Goal: Information Seeking & Learning: Learn about a topic

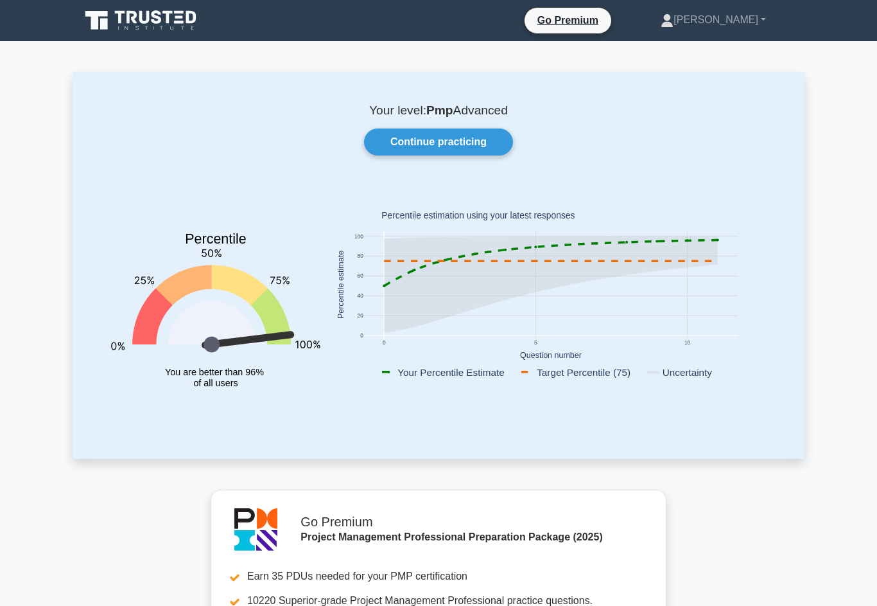
click at [479, 145] on link "Continue practicing" at bounding box center [438, 141] width 149 height 27
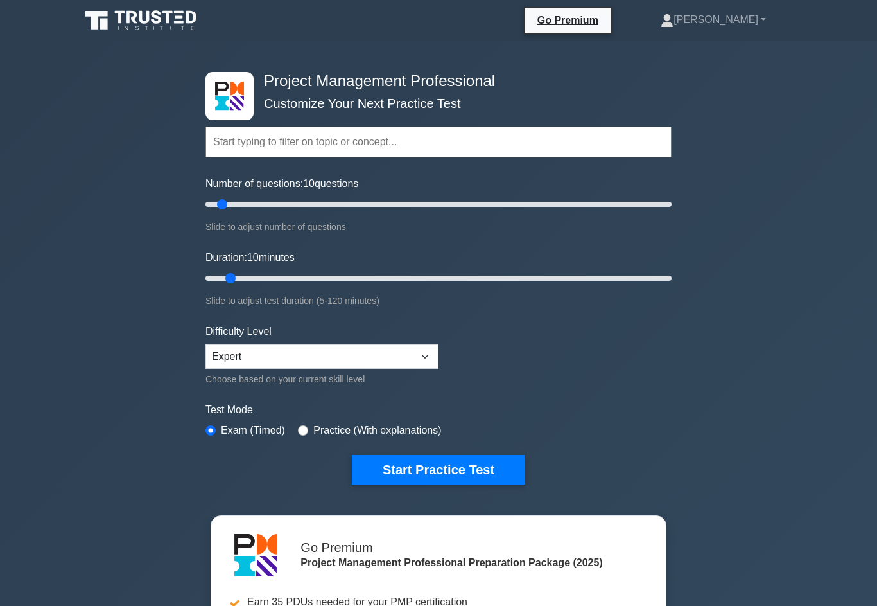
click at [481, 473] on button "Start Practice Test" at bounding box center [438, 470] width 173 height 30
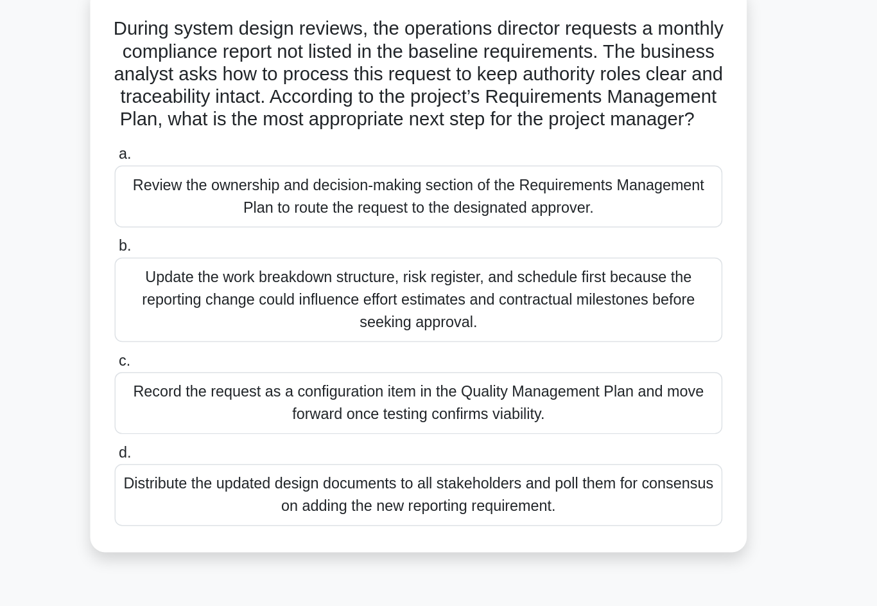
click at [442, 260] on div "Update the work breakdown structure, risk register, and schedule first because …" at bounding box center [439, 289] width 416 height 58
click at [231, 249] on input "b. Update the work breakdown structure, risk register, and schedule first becau…" at bounding box center [231, 253] width 0 height 8
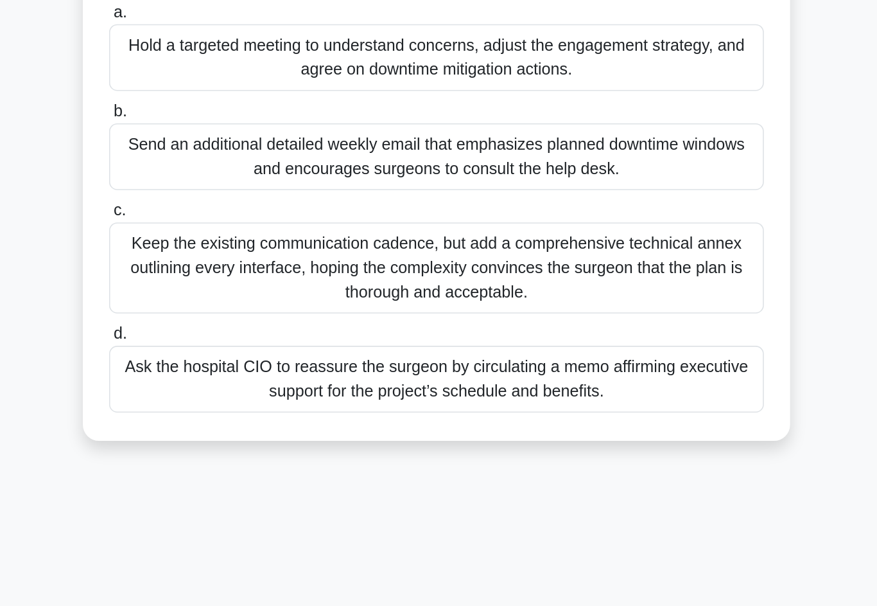
scroll to position [6, 0]
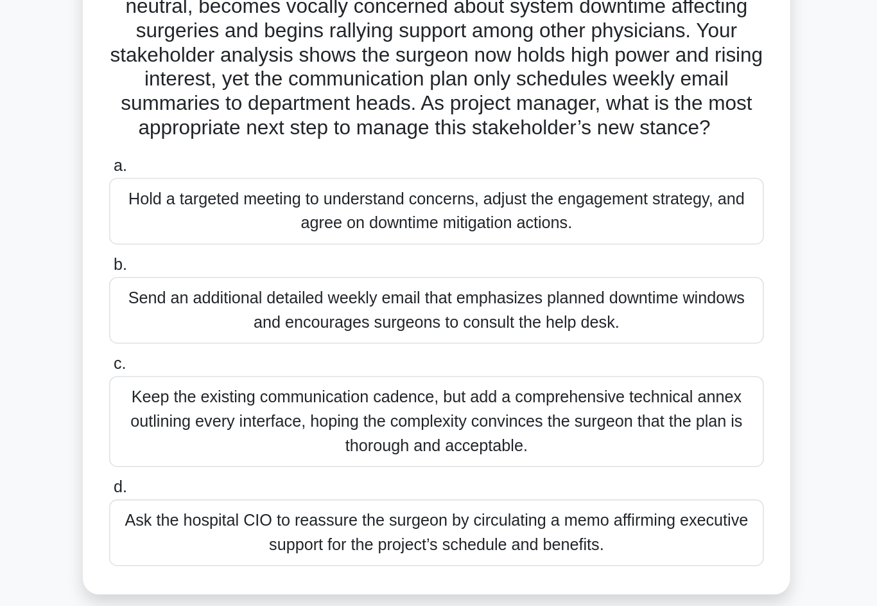
click at [441, 222] on div "Hold a targeted meeting to understand concerns, adjust the engagement strategy,…" at bounding box center [439, 243] width 416 height 42
click at [231, 211] on input "a. Hold a targeted meeting to understand concerns, adjust the engagement strate…" at bounding box center [231, 215] width 0 height 8
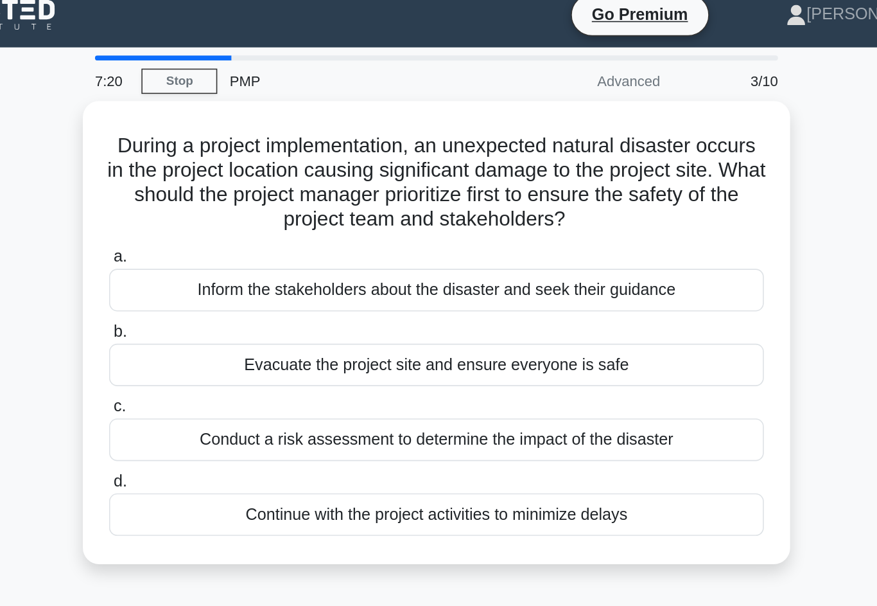
scroll to position [0, 0]
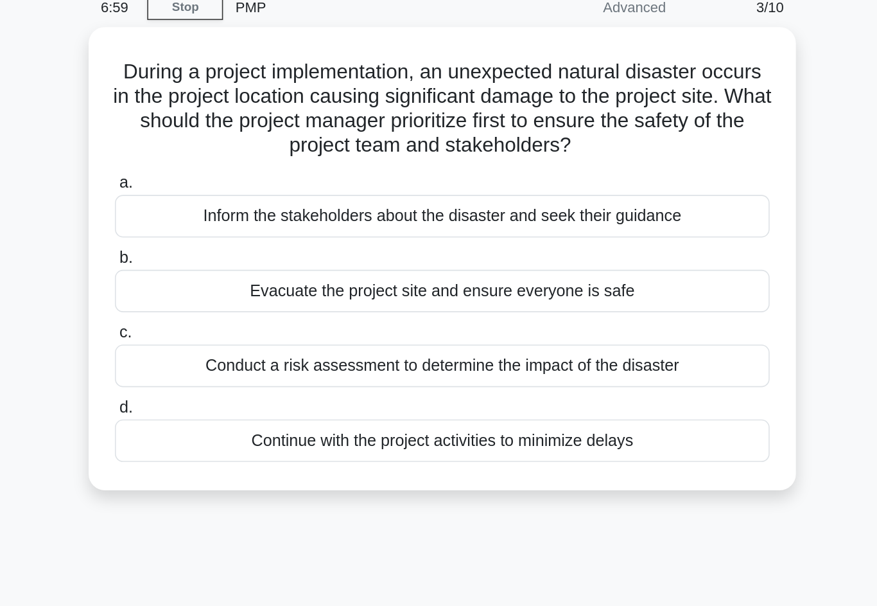
click at [467, 229] on div "Evacuate the project site and ensure everyone is safe" at bounding box center [439, 242] width 416 height 27
click at [231, 218] on input "b. Evacuate the project site and ensure everyone is safe" at bounding box center [231, 222] width 0 height 8
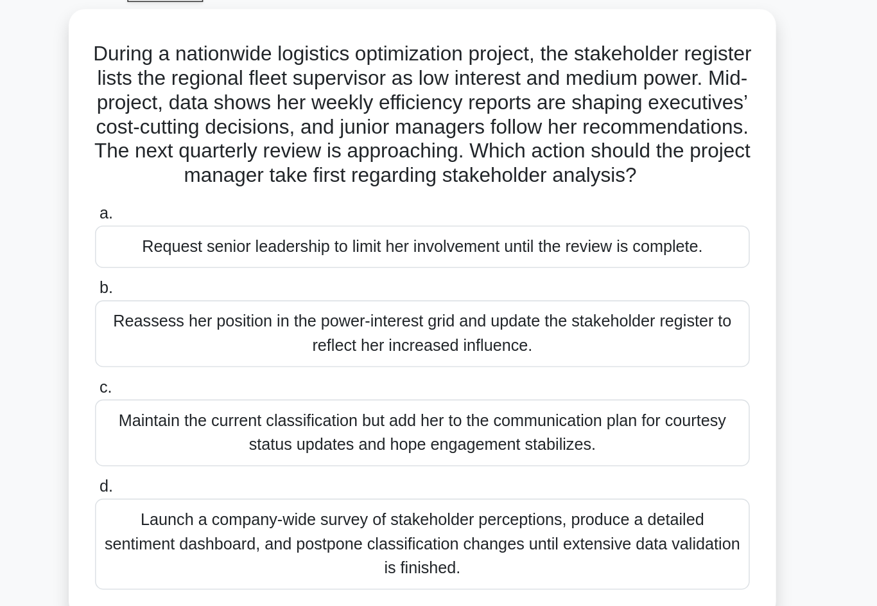
click at [467, 260] on div "Reassess her position in the power-interest grid and update the stakeholder reg…" at bounding box center [439, 281] width 416 height 42
click at [231, 249] on input "b. Reassess her position in the power-interest grid and update the stakeholder …" at bounding box center [231, 253] width 0 height 8
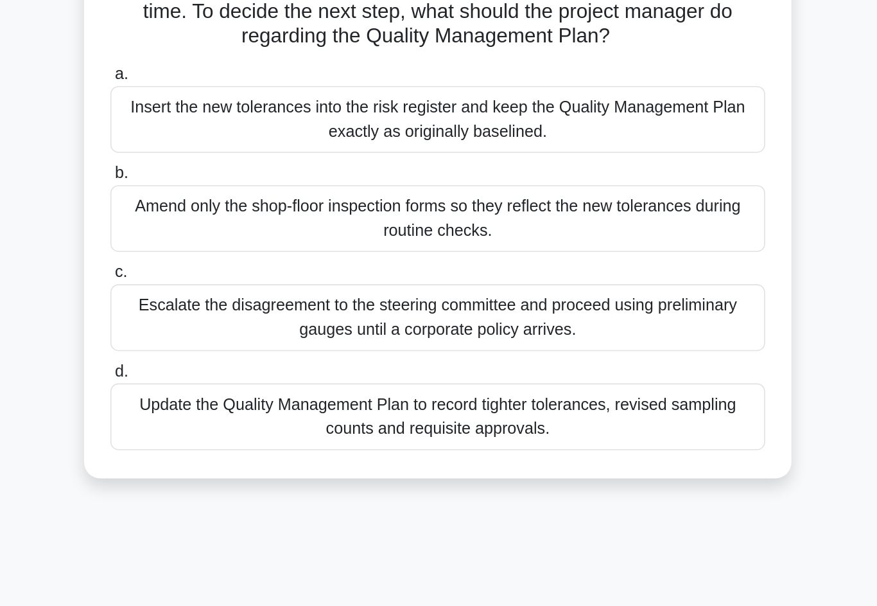
click at [471, 401] on div "Update the Quality Management Plan to record tighter tolerances, revised sampli…" at bounding box center [439, 422] width 416 height 42
click at [231, 390] on input "d. Update the Quality Management Plan to record tighter tolerances, revised sam…" at bounding box center [231, 394] width 0 height 8
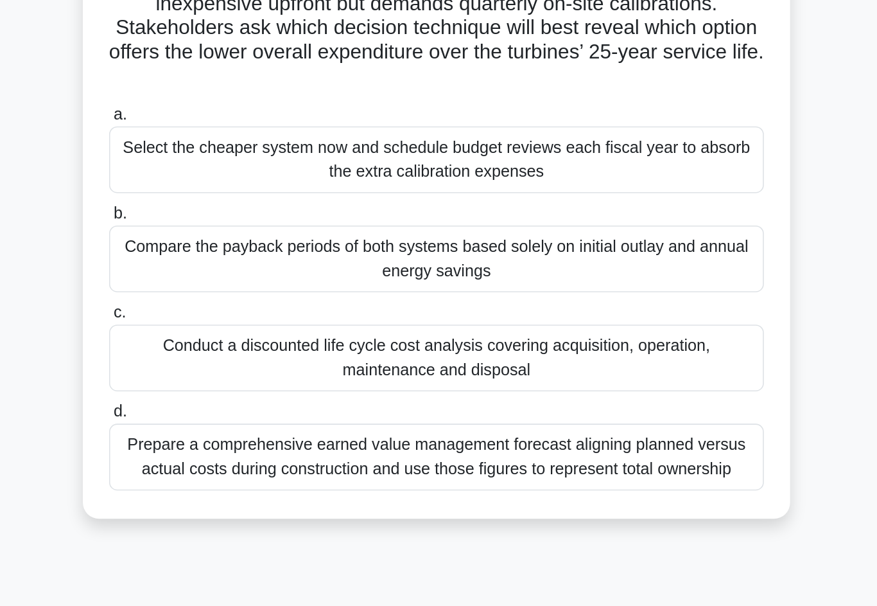
click at [468, 417] on div "Prepare a comprehensive earned value management forecast aligning planned versu…" at bounding box center [439, 438] width 416 height 42
click at [231, 405] on input "d. Prepare a comprehensive earned value management forecast aligning planned ve…" at bounding box center [231, 409] width 0 height 8
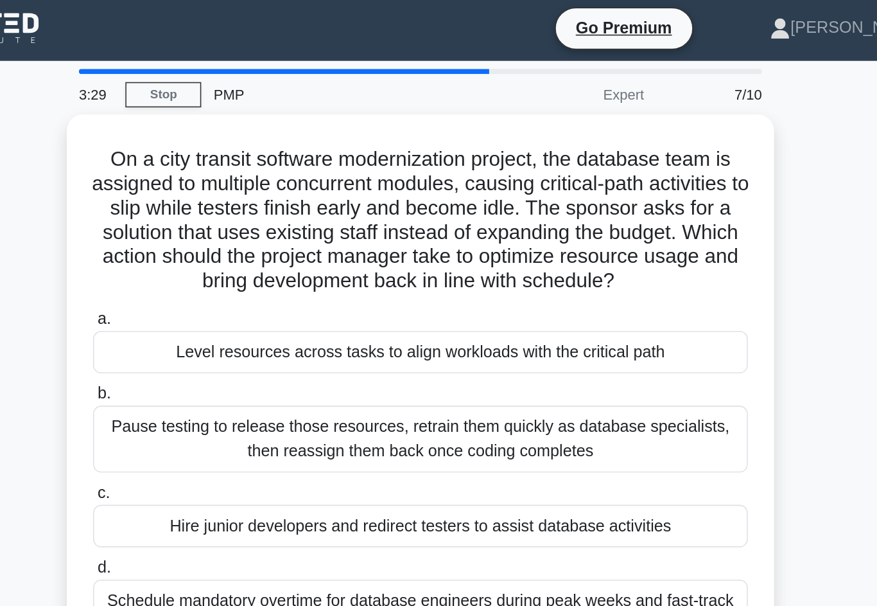
click at [453, 235] on div "Level resources across tasks to align workloads with the critical path" at bounding box center [439, 226] width 416 height 27
click at [231, 209] on input "a. Level resources across tasks to align workloads with the critical path" at bounding box center [231, 205] width 0 height 8
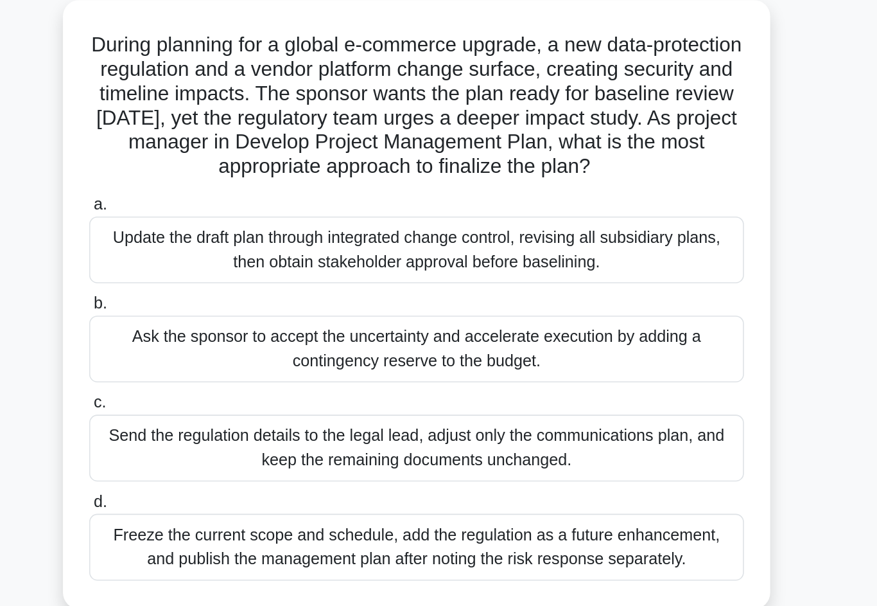
click at [430, 213] on div "Update the draft plan through integrated change control, revising all subsidiar…" at bounding box center [439, 234] width 416 height 42
click at [231, 201] on input "a. Update the draft plan through integrated change control, revising all subsid…" at bounding box center [231, 205] width 0 height 8
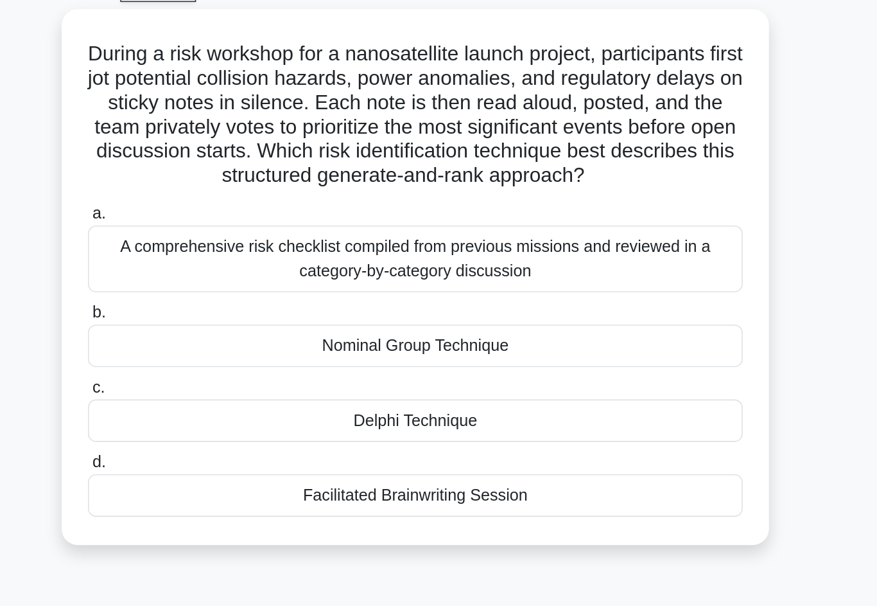
click at [443, 371] on div "Facilitated Brainwriting Session" at bounding box center [439, 384] width 416 height 27
click at [231, 359] on input "d. Facilitated Brainwriting Session" at bounding box center [231, 363] width 0 height 8
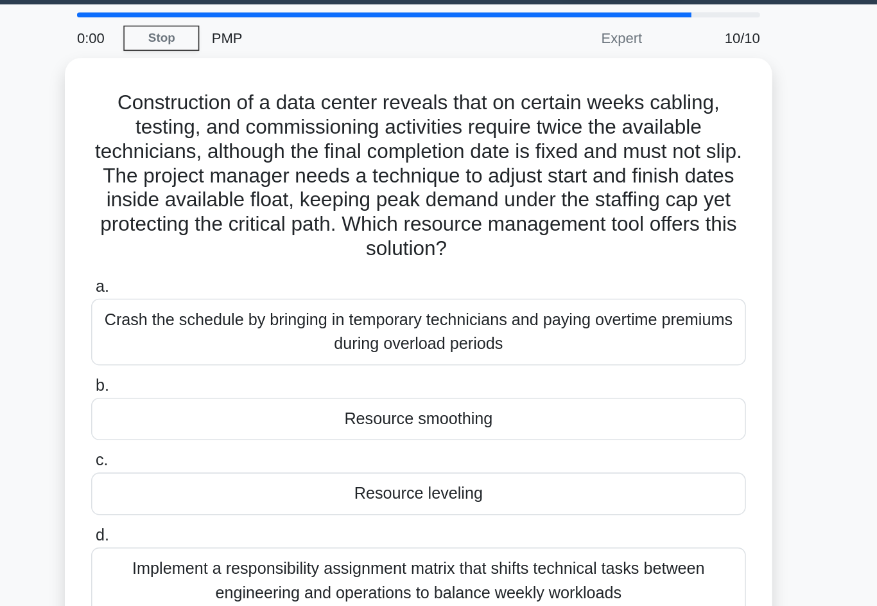
click at [433, 291] on div "Resource smoothing" at bounding box center [439, 304] width 416 height 27
click at [231, 279] on input "b. Resource smoothing" at bounding box center [231, 283] width 0 height 8
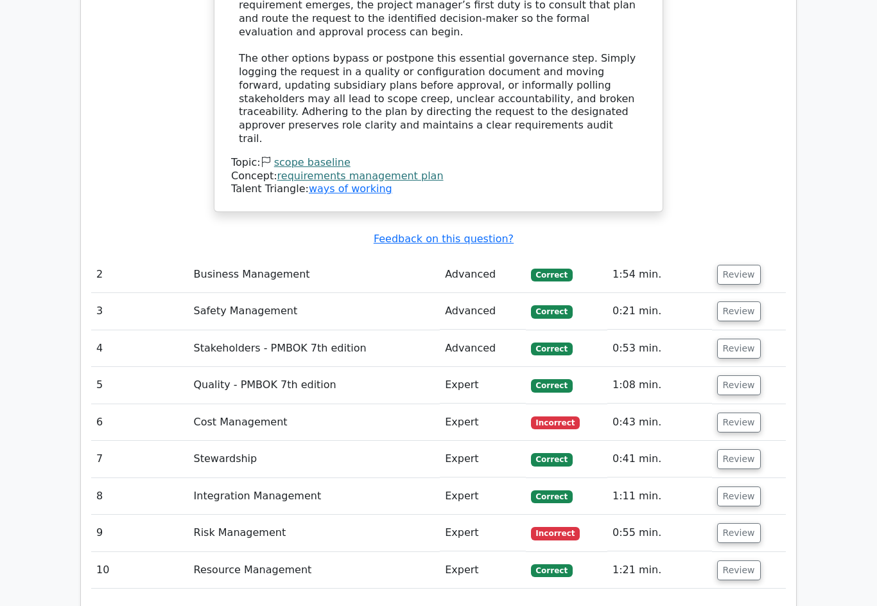
scroll to position [1662, 0]
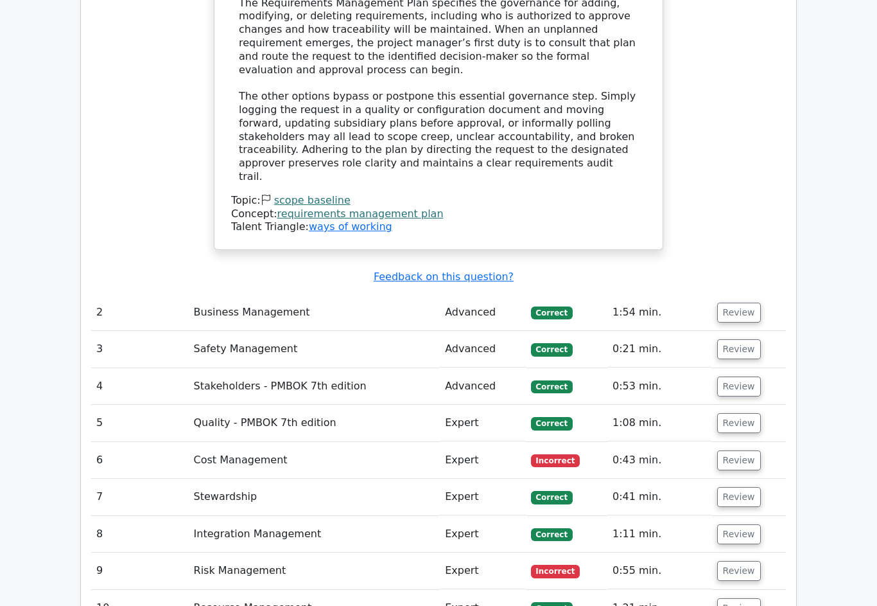
click at [749, 561] on button "Review" at bounding box center [739, 571] width 44 height 20
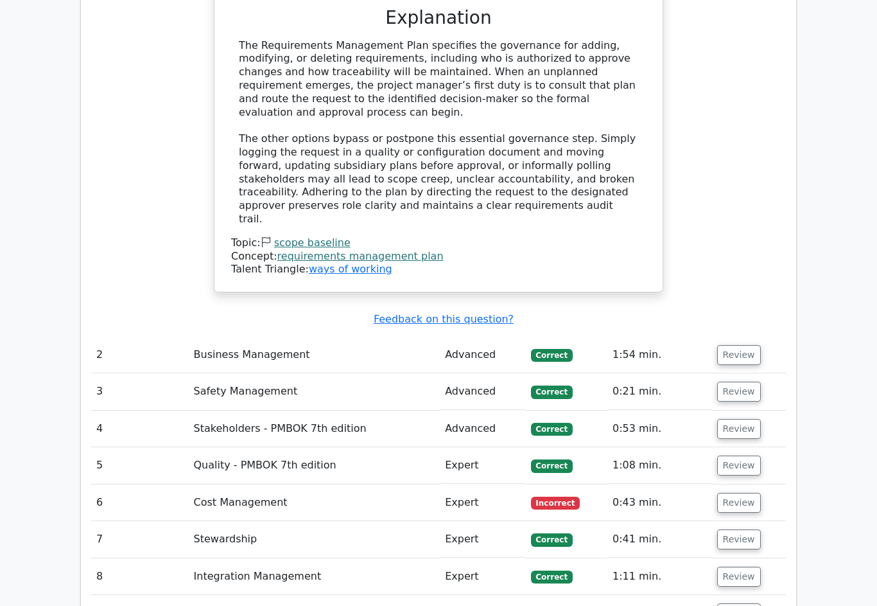
scroll to position [1621, 0]
click at [749, 493] on button "Review" at bounding box center [739, 503] width 44 height 20
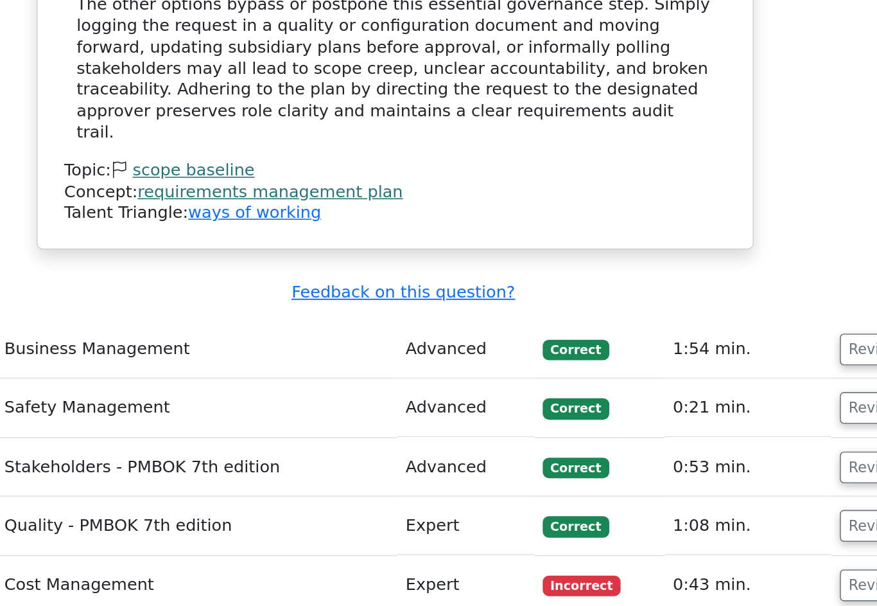
scroll to position [0, 2]
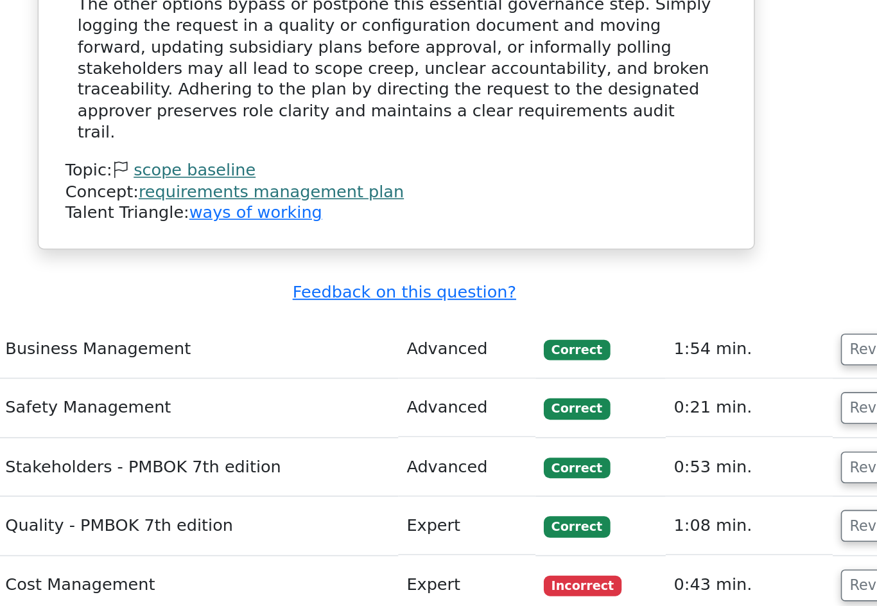
click at [716, 415] on button "Review" at bounding box center [738, 425] width 44 height 20
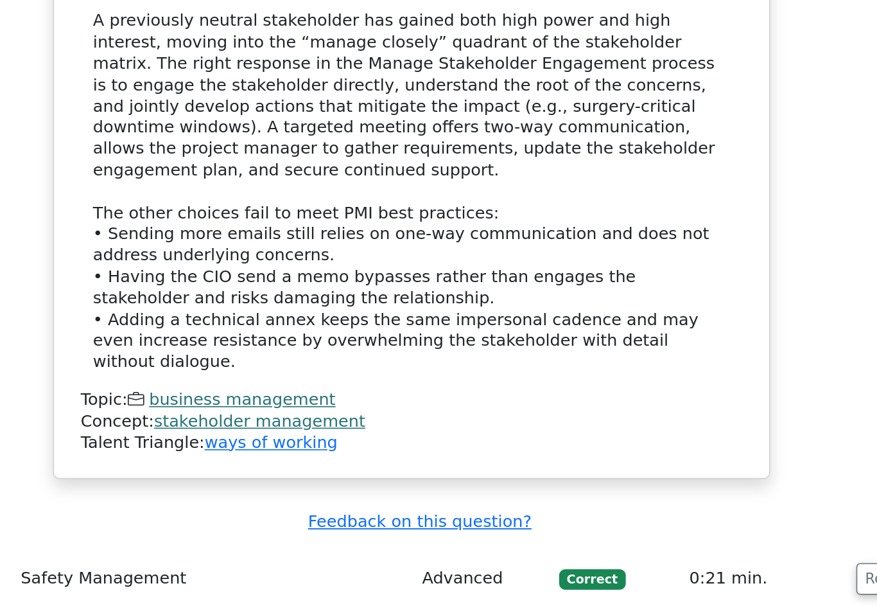
scroll to position [2244, 0]
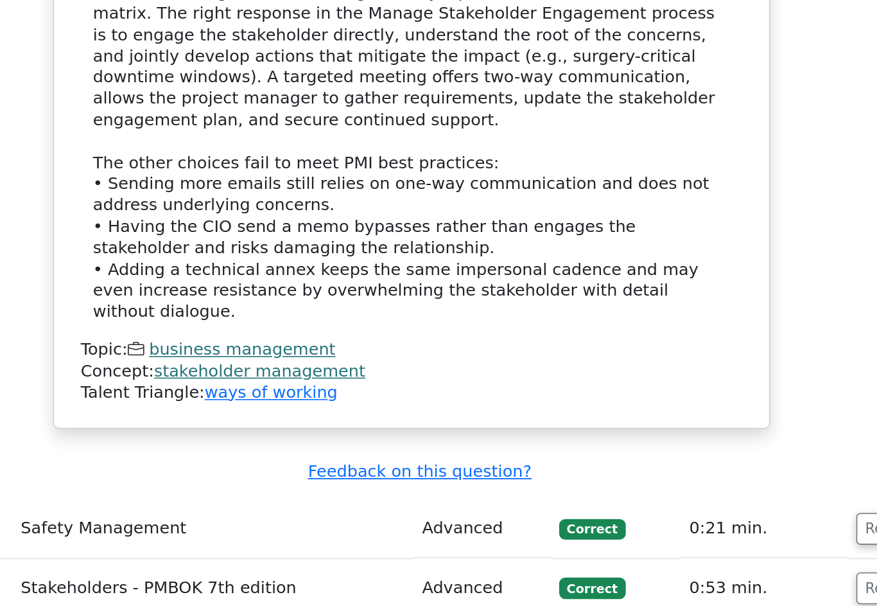
click at [716, 533] on button "Review" at bounding box center [738, 543] width 44 height 20
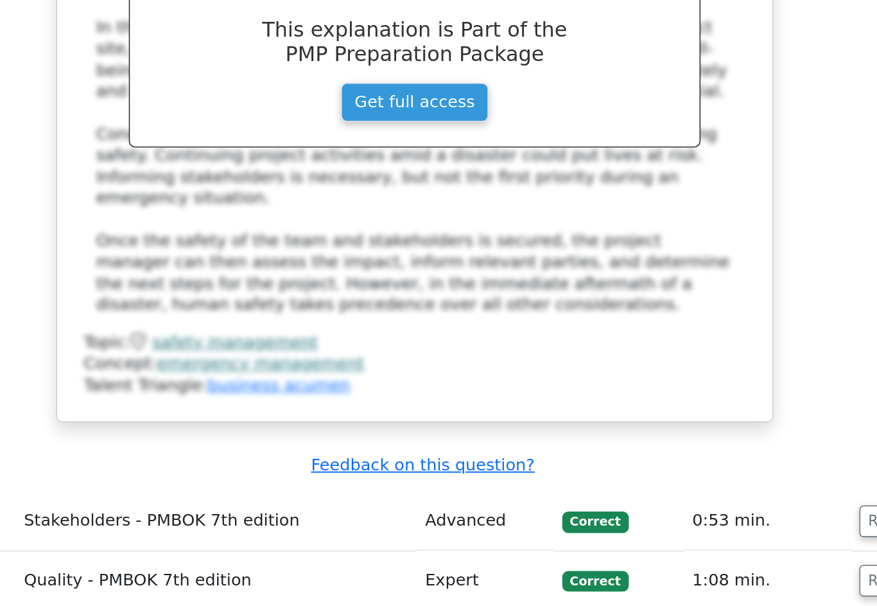
scroll to position [2950, 0]
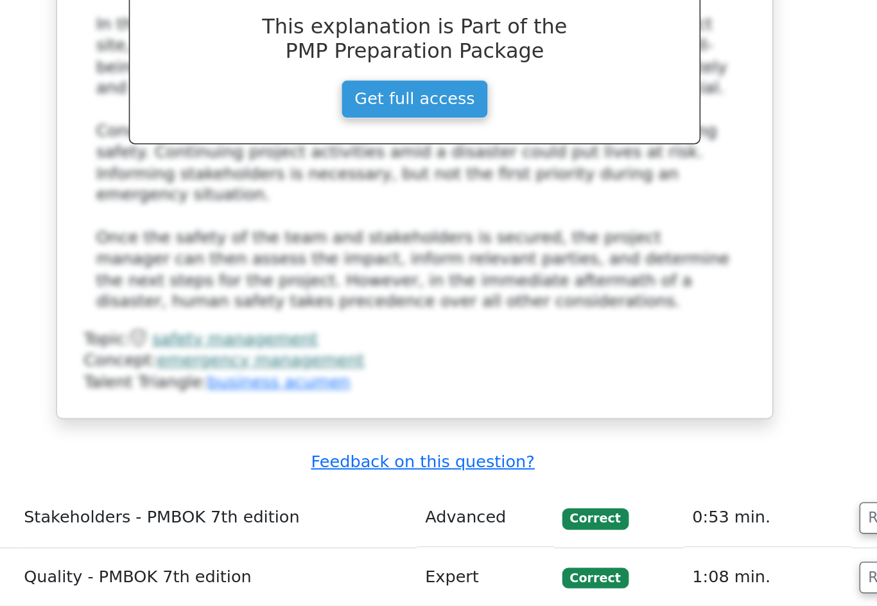
click at [717, 526] on button "Review" at bounding box center [739, 536] width 44 height 20
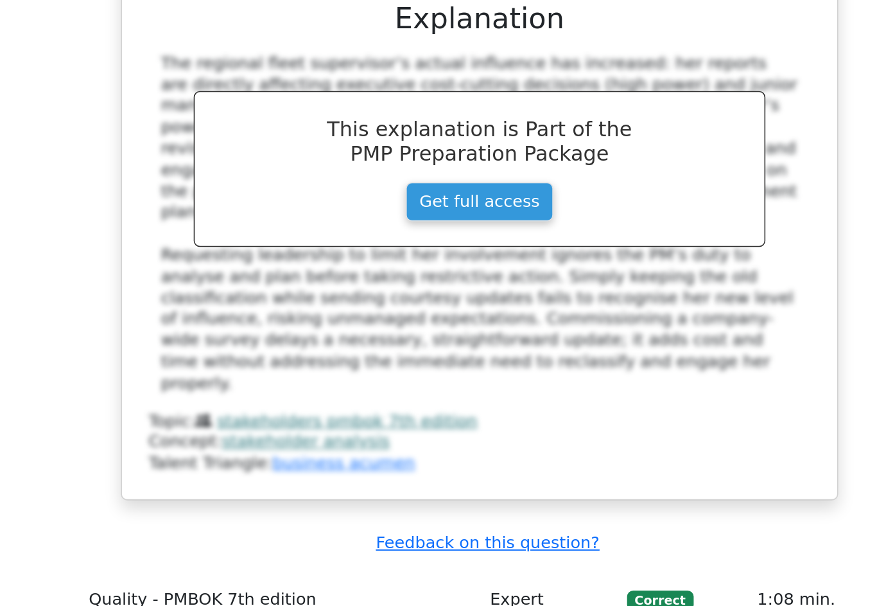
scroll to position [3682, 0]
click at [608, 569] on td "1:08 min." at bounding box center [660, 587] width 105 height 37
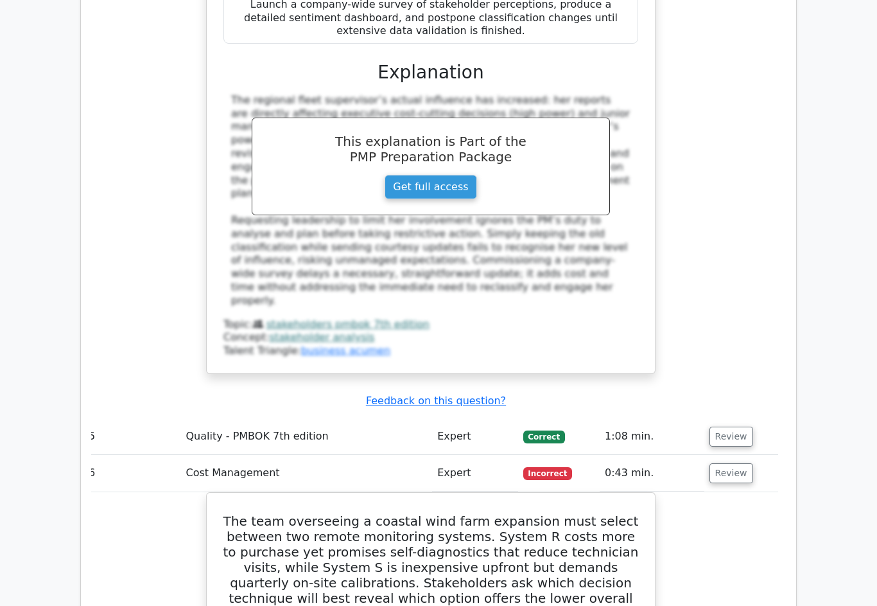
scroll to position [3839, 0]
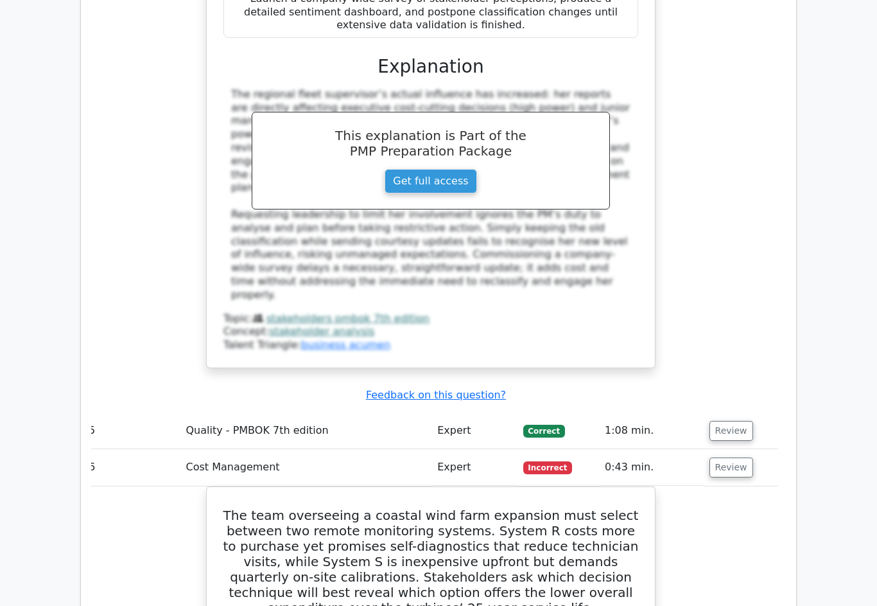
click at [735, 421] on button "Review" at bounding box center [732, 431] width 44 height 20
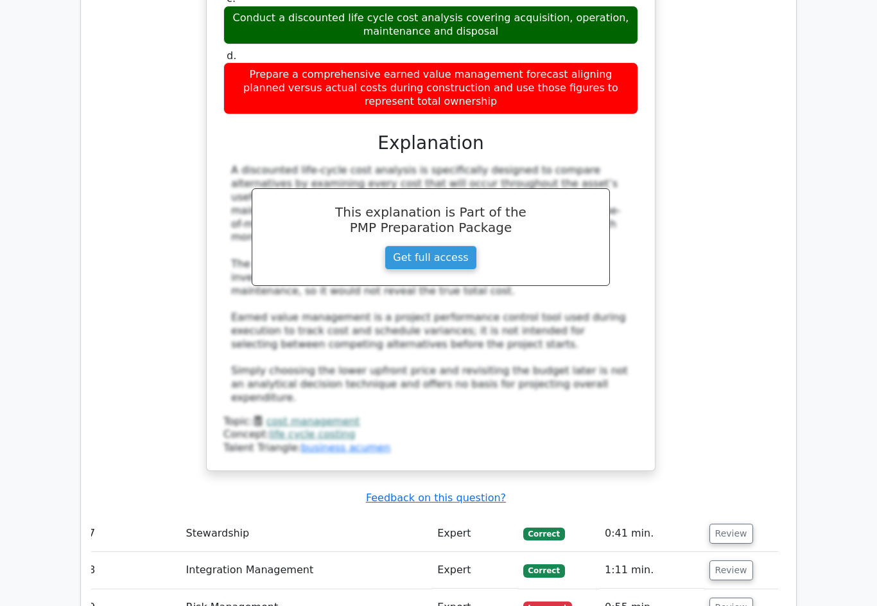
scroll to position [5360, 0]
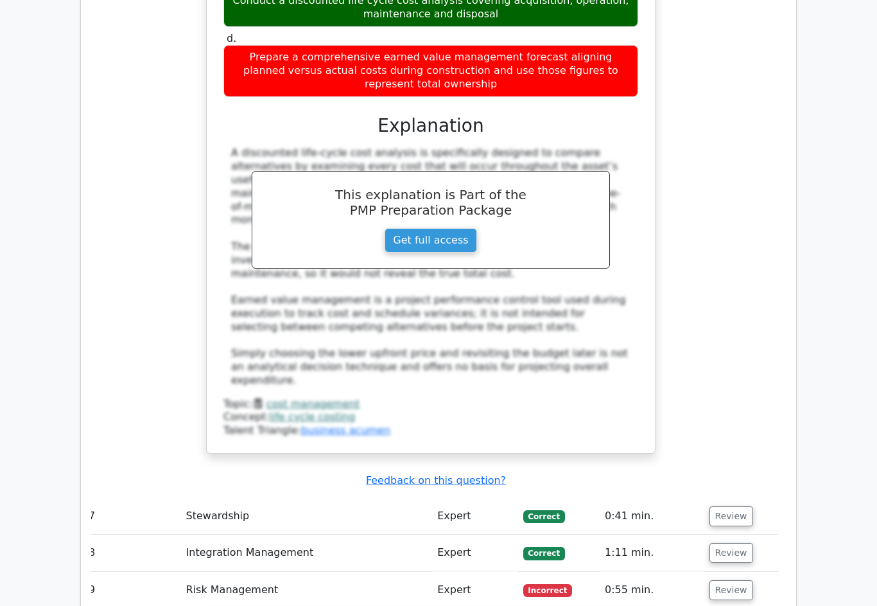
click at [746, 580] on button "Review" at bounding box center [732, 590] width 44 height 20
click at [740, 580] on button "Review" at bounding box center [732, 590] width 44 height 20
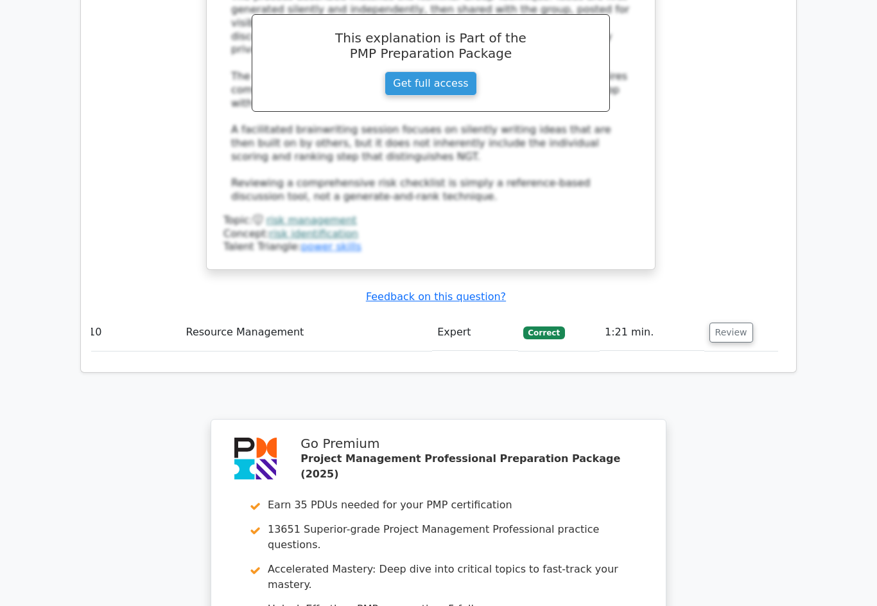
scroll to position [6392, 0]
